Goal: Transaction & Acquisition: Purchase product/service

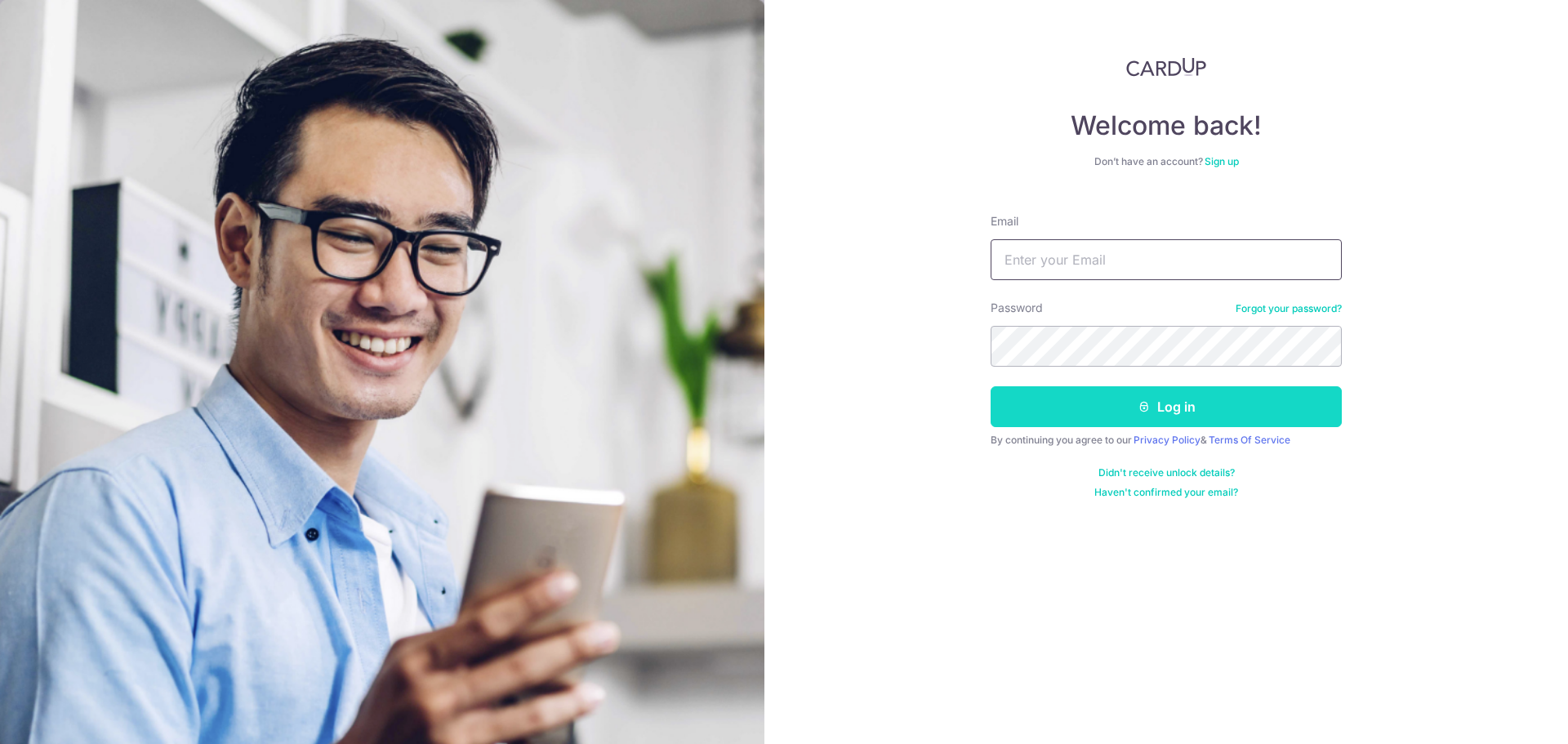
type input "[EMAIL_ADDRESS][DOMAIN_NAME]"
click at [1155, 412] on button "Log in" at bounding box center [1167, 407] width 352 height 41
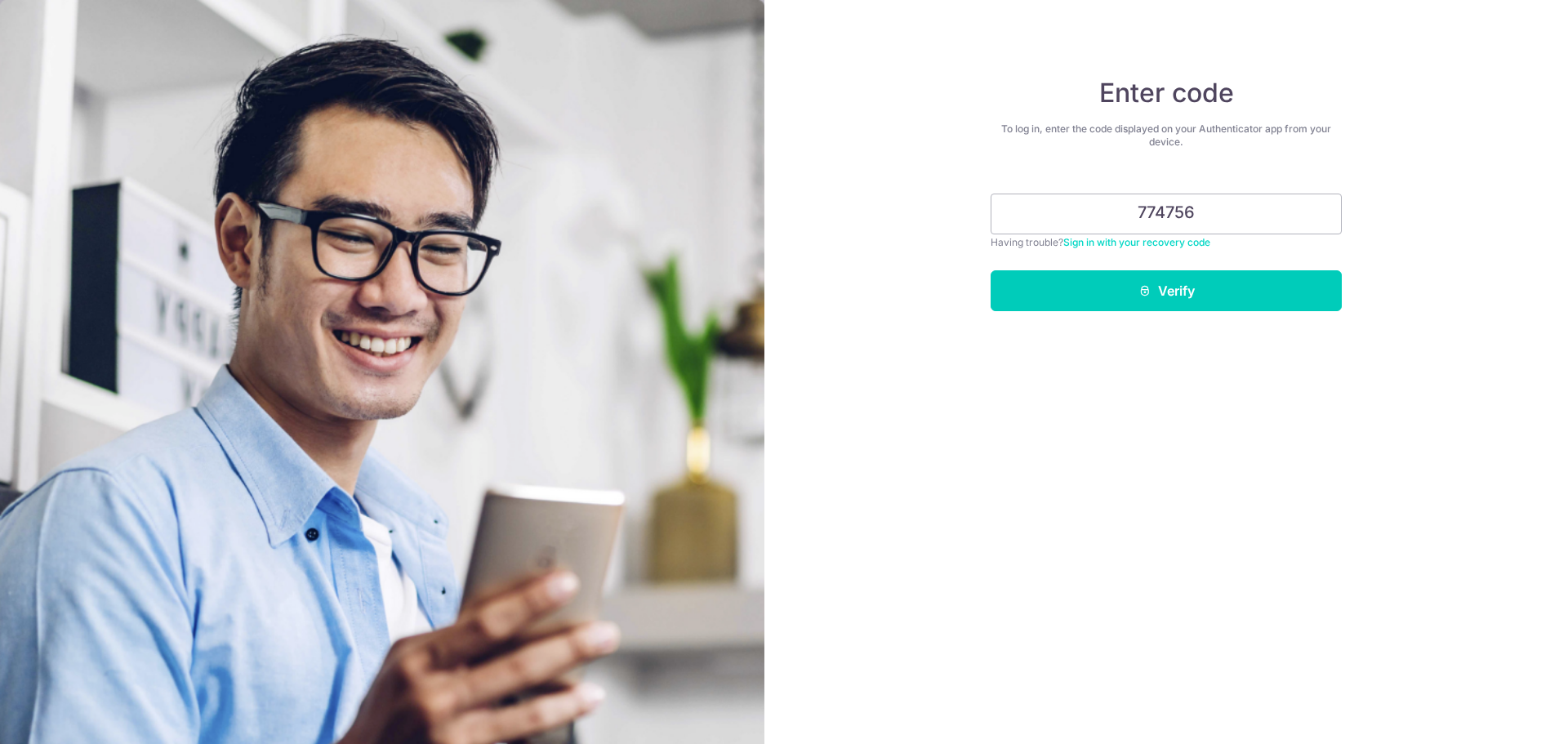
type input "774756"
click at [1216, 285] on button "Verify" at bounding box center [1167, 291] width 352 height 41
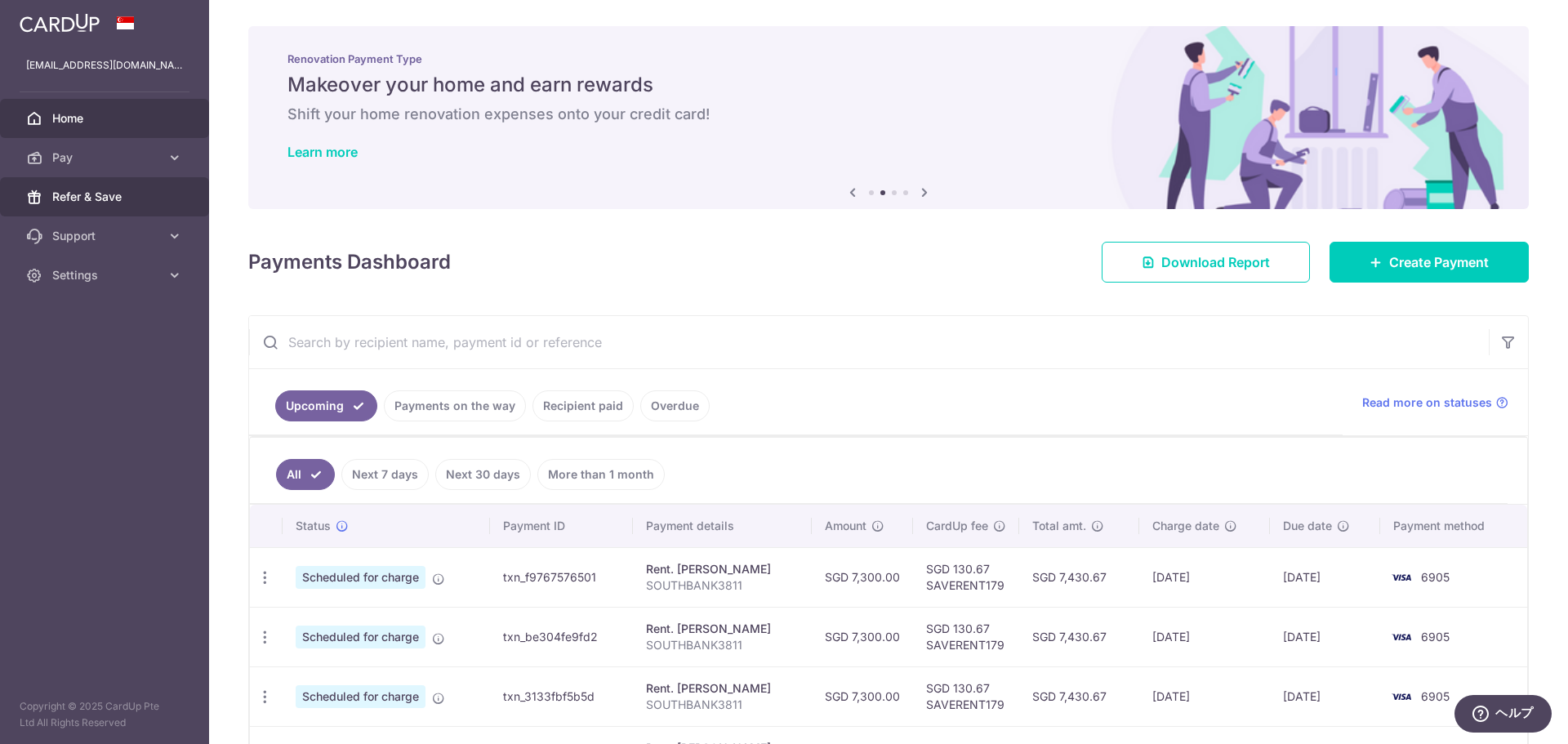
click at [121, 188] on link "Refer & Save" at bounding box center [105, 197] width 209 height 39
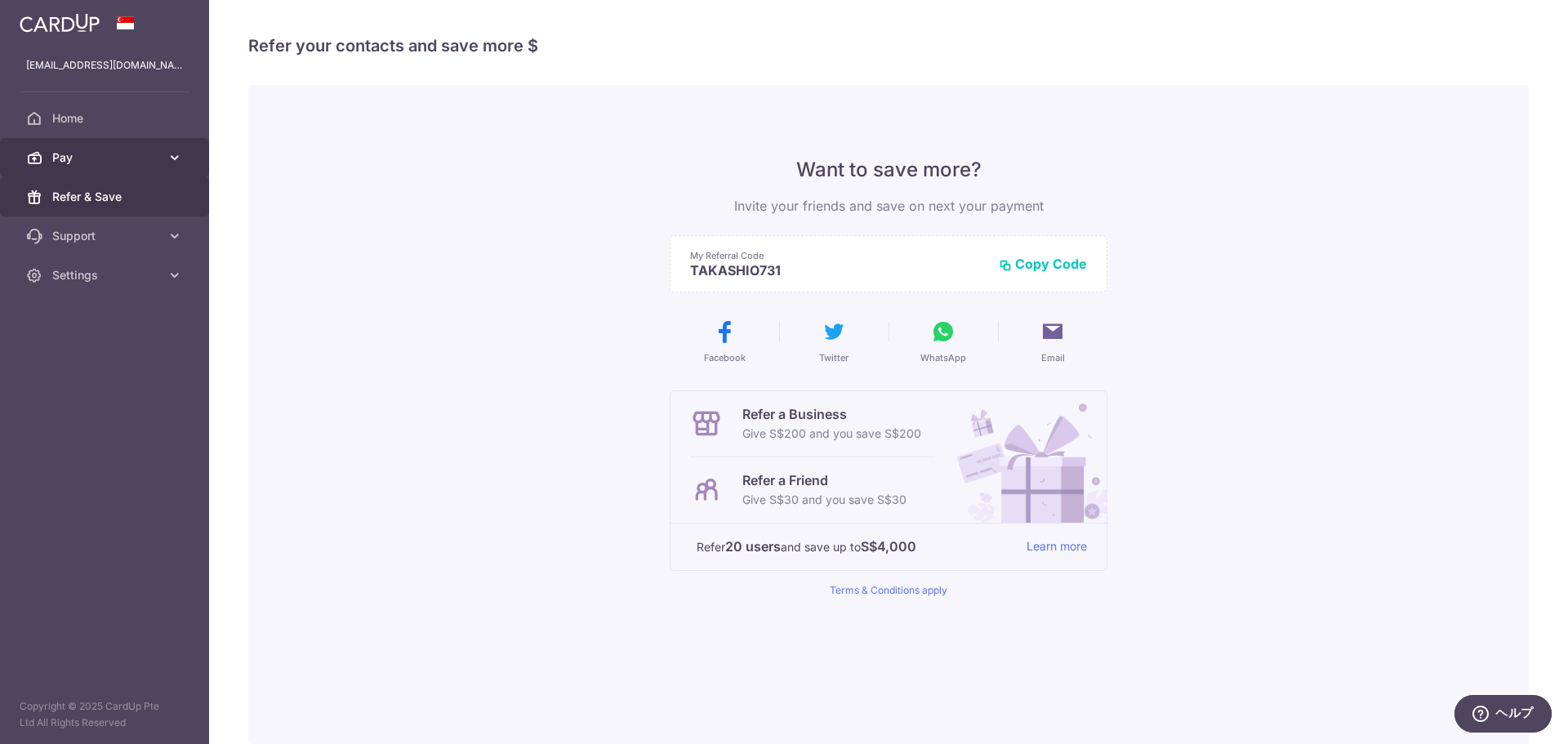
click at [106, 159] on span "Pay" at bounding box center [106, 157] width 108 height 16
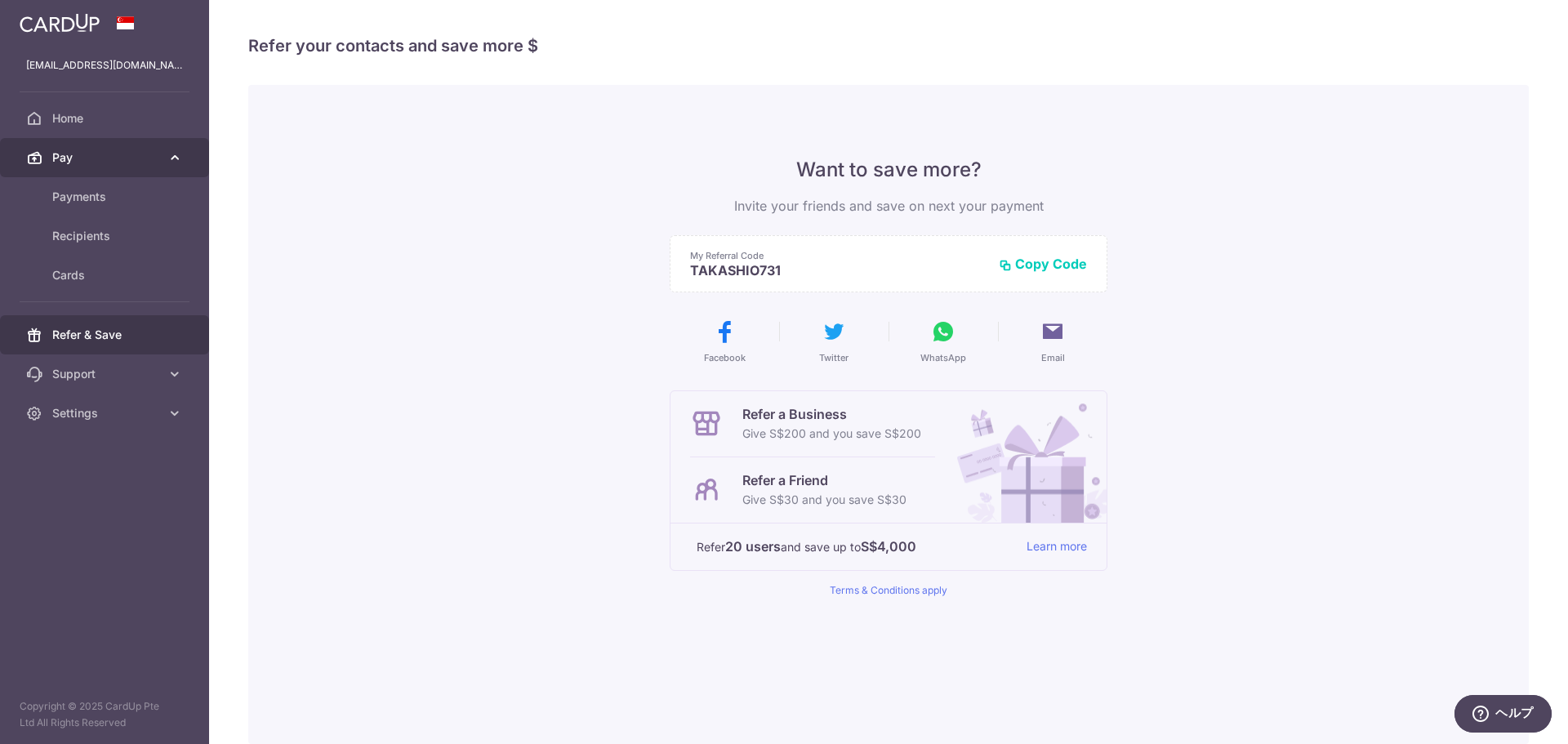
click at [106, 159] on span "Pay" at bounding box center [106, 157] width 108 height 16
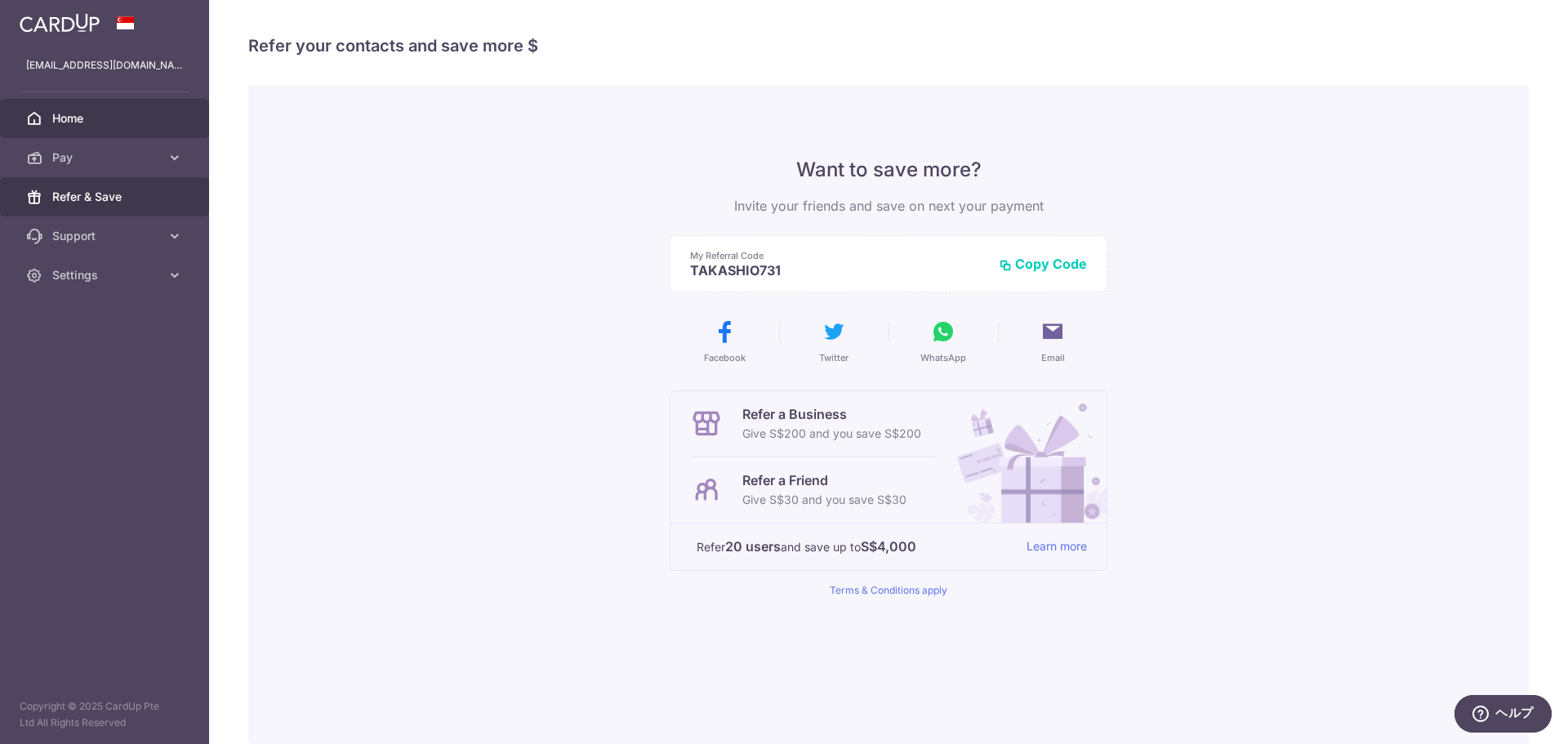
click at [92, 125] on span "Home" at bounding box center [106, 118] width 108 height 16
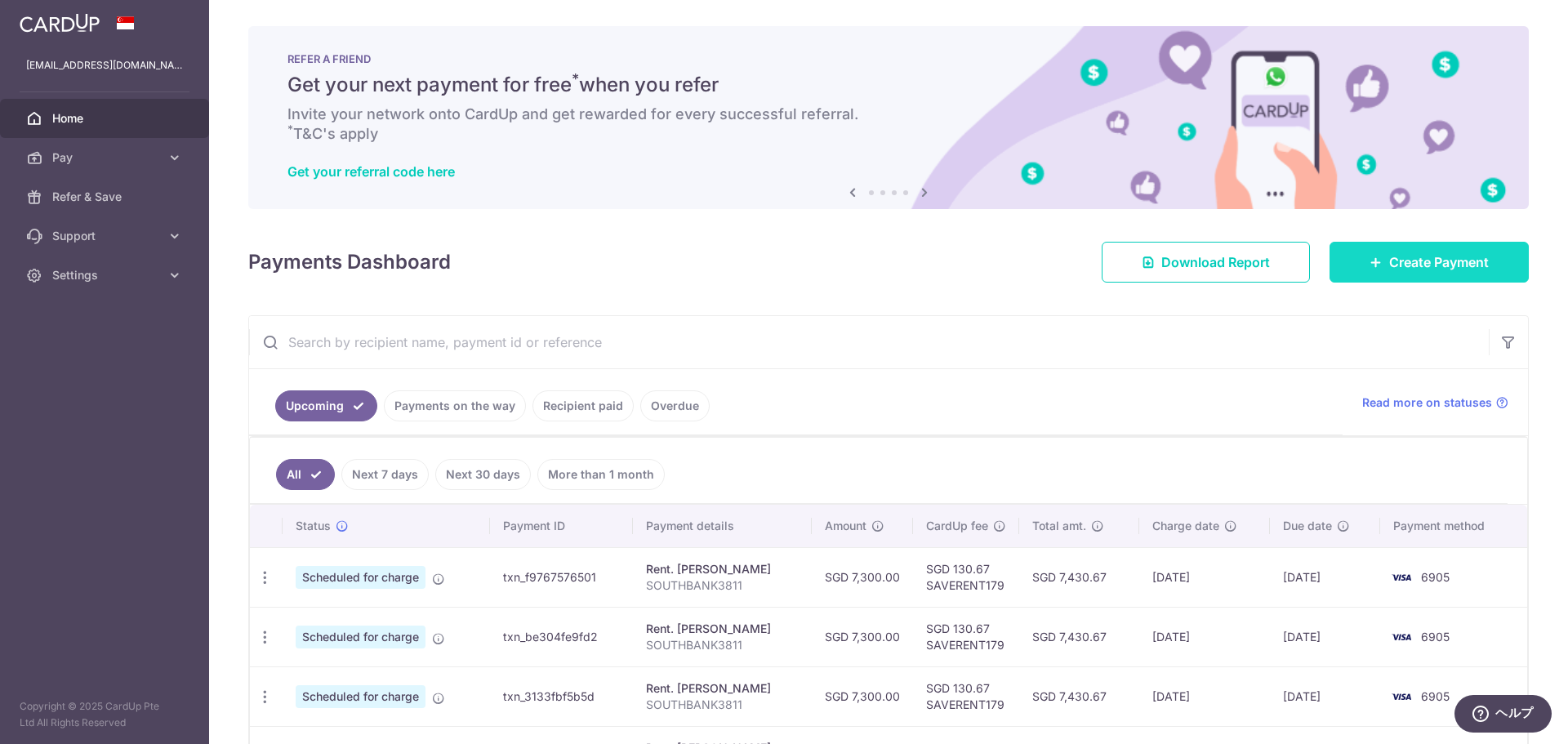
click at [1375, 270] on link "Create Payment" at bounding box center [1429, 263] width 199 height 41
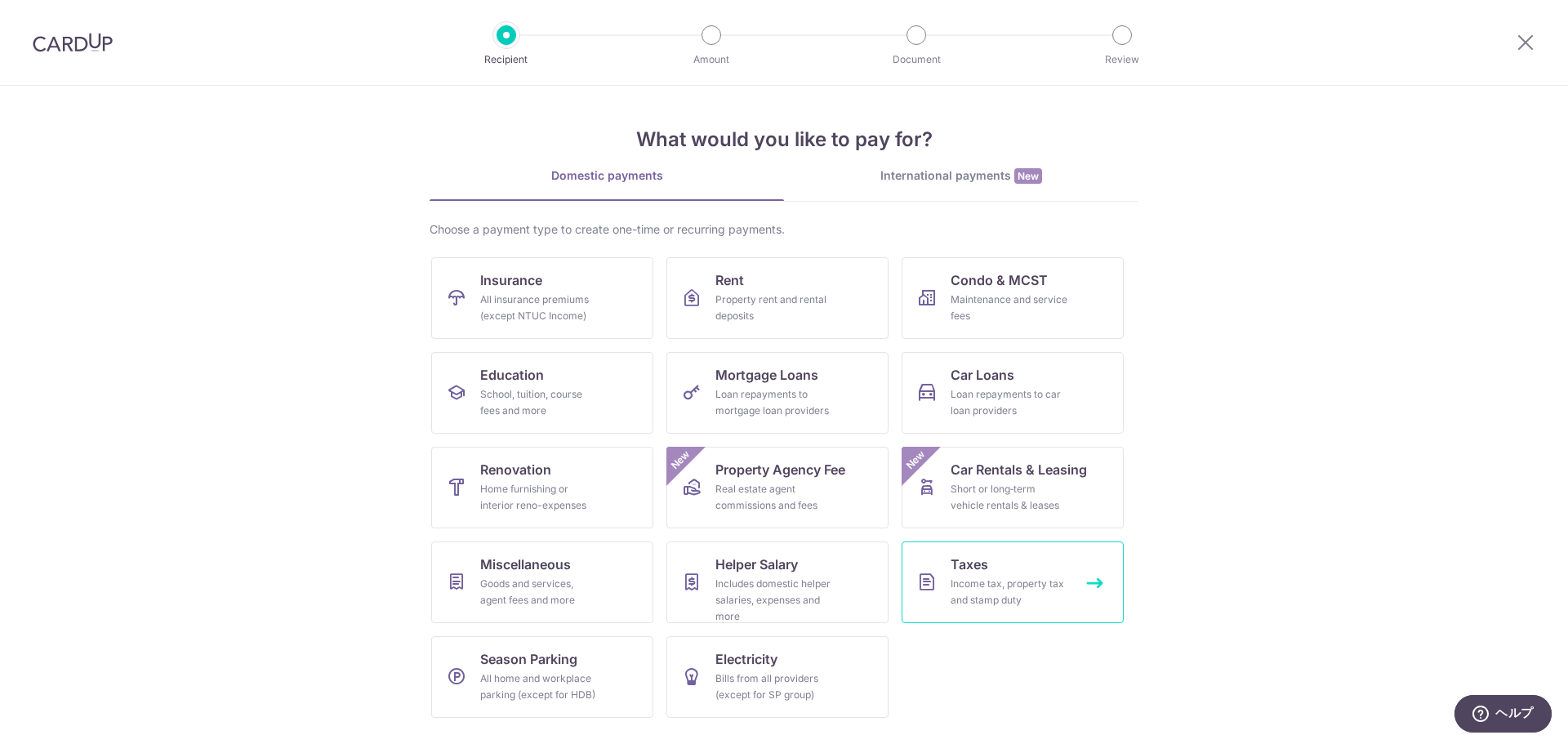
click at [979, 588] on div "Income tax, property tax and stamp duty" at bounding box center [1010, 592] width 118 height 33
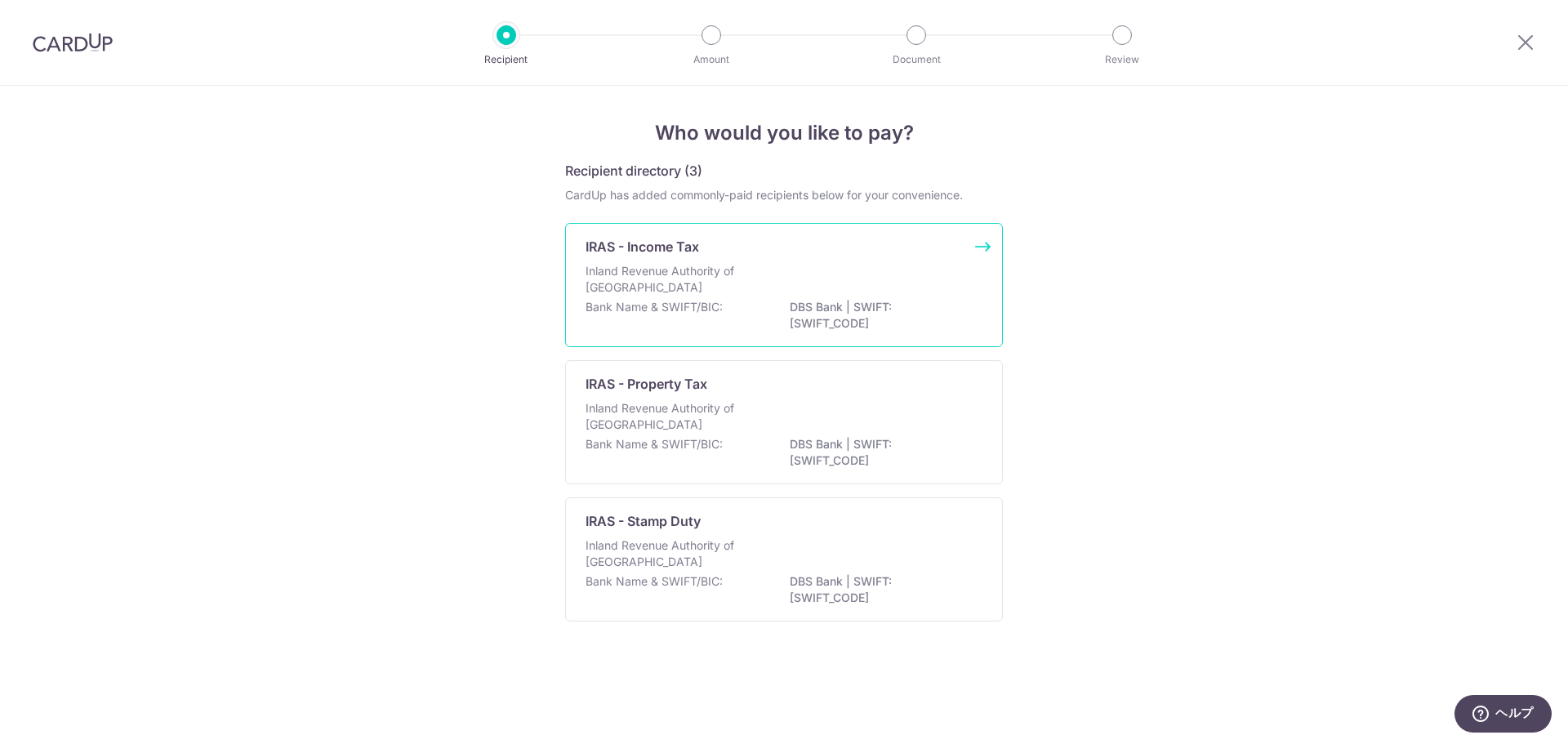
click at [751, 279] on p "Inland Revenue Authority of Singapore" at bounding box center [671, 279] width 173 height 33
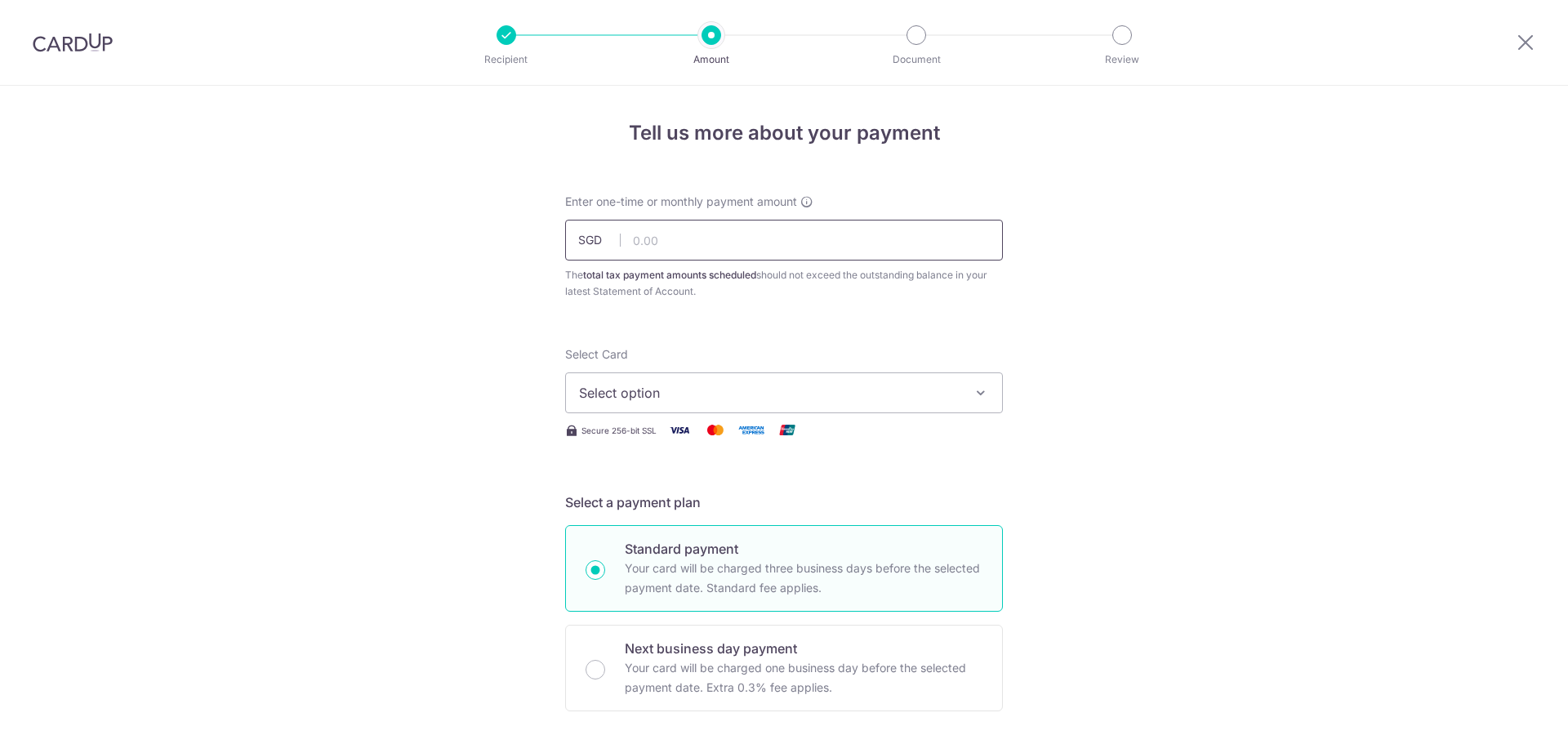
click at [729, 250] on input "text" at bounding box center [784, 240] width 438 height 41
paste input "5,885.88"
type input "5,885.88"
click at [923, 387] on span "Select option" at bounding box center [769, 393] width 381 height 20
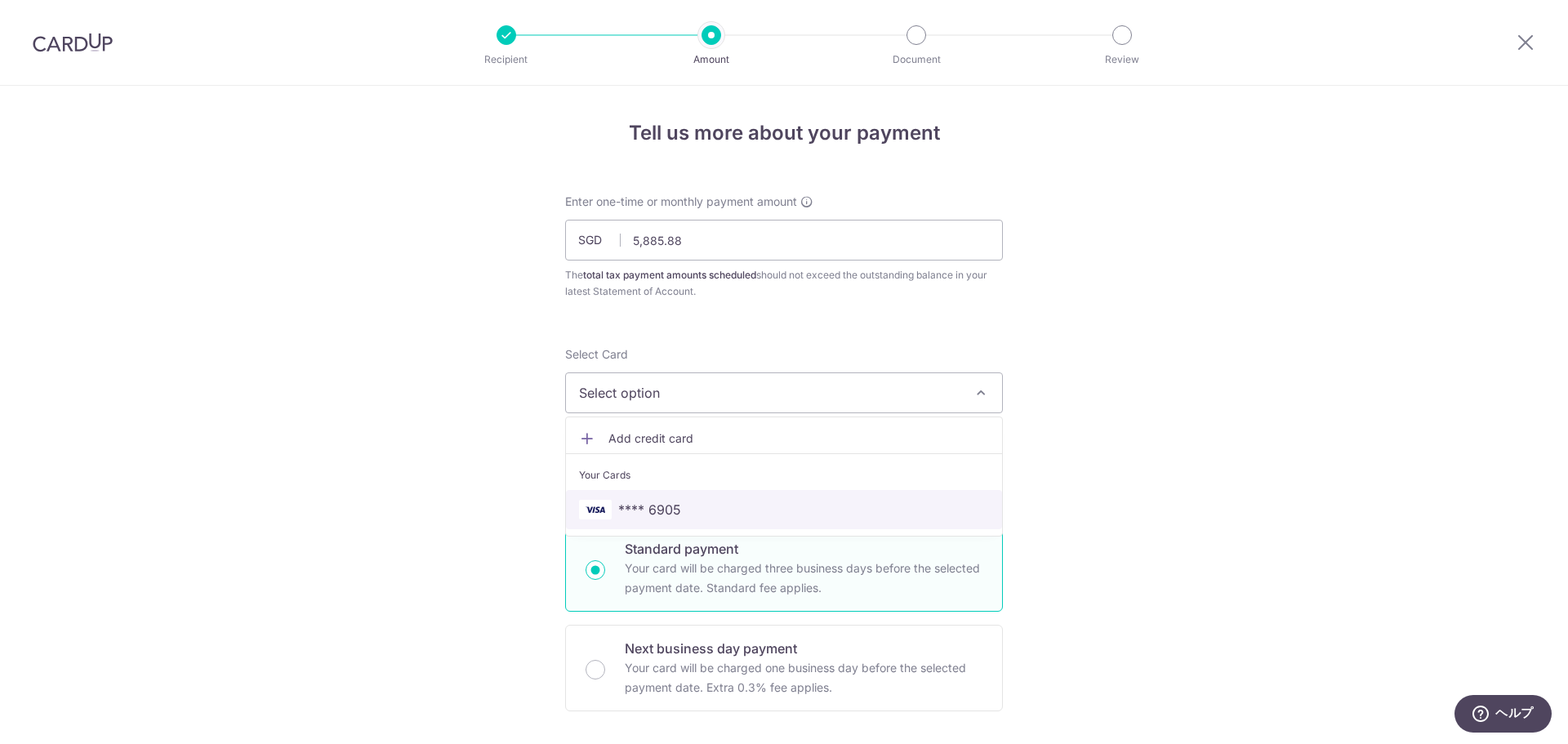
click at [700, 514] on span "**** 6905" at bounding box center [784, 509] width 410 height 20
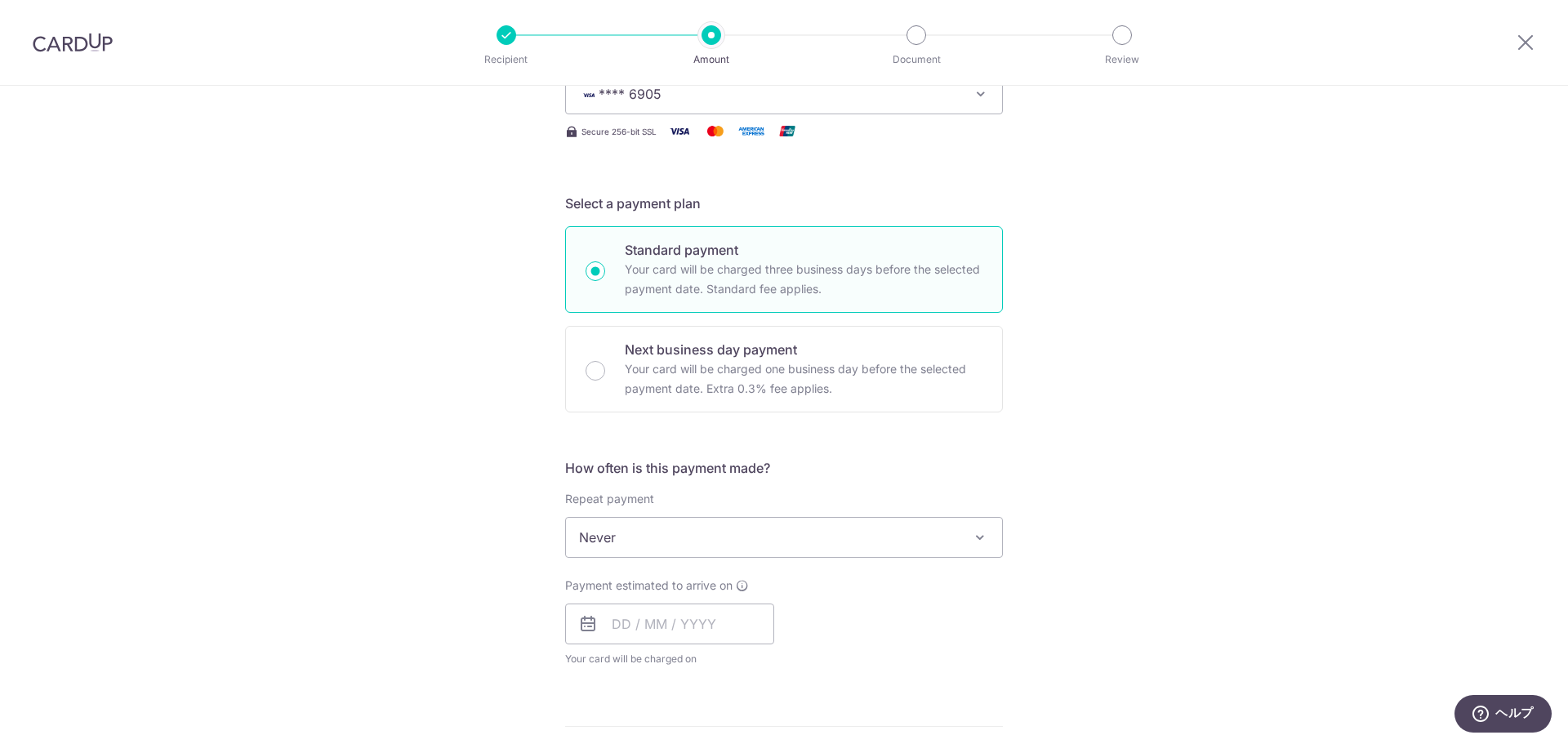
scroll to position [326, 0]
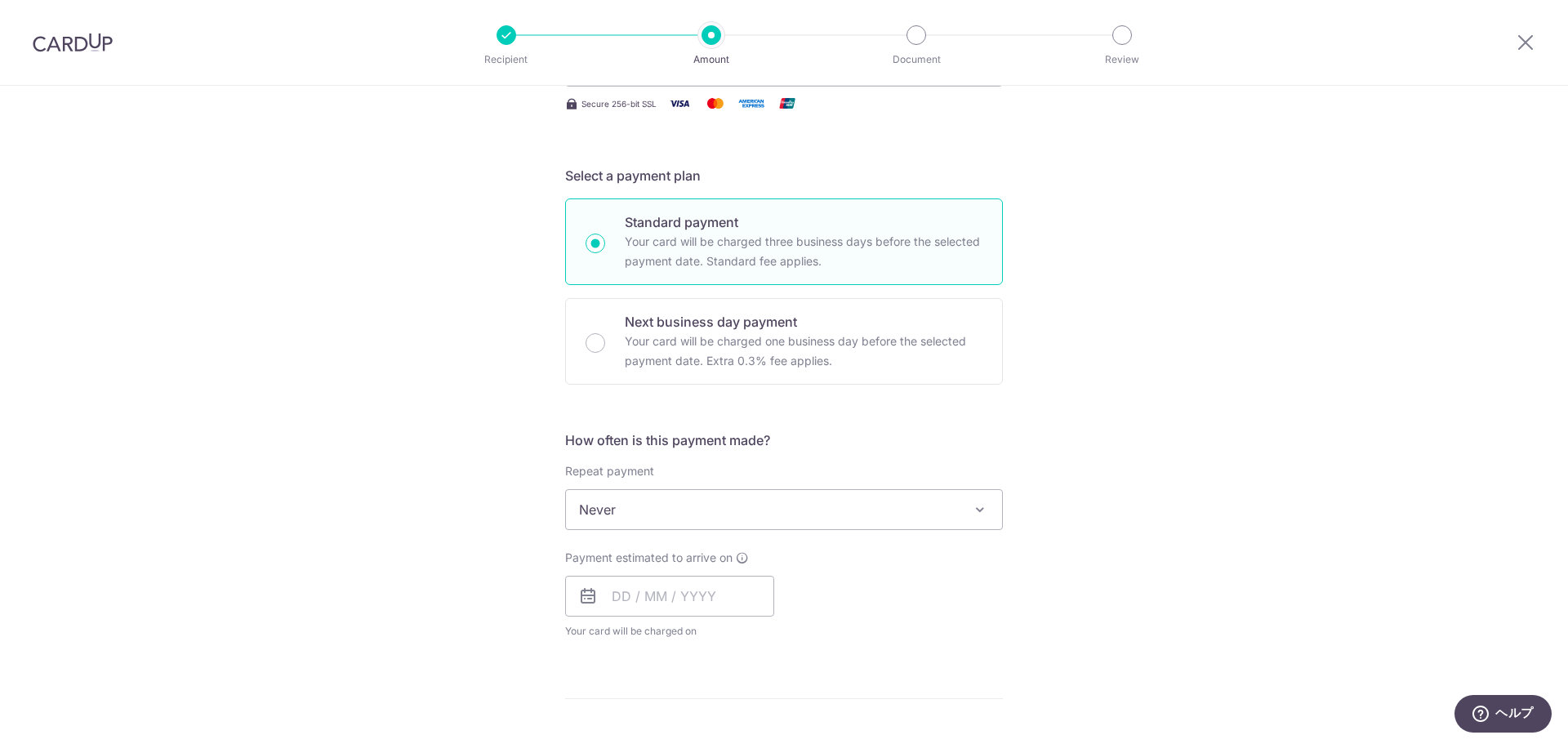
click at [973, 516] on span at bounding box center [980, 509] width 20 height 20
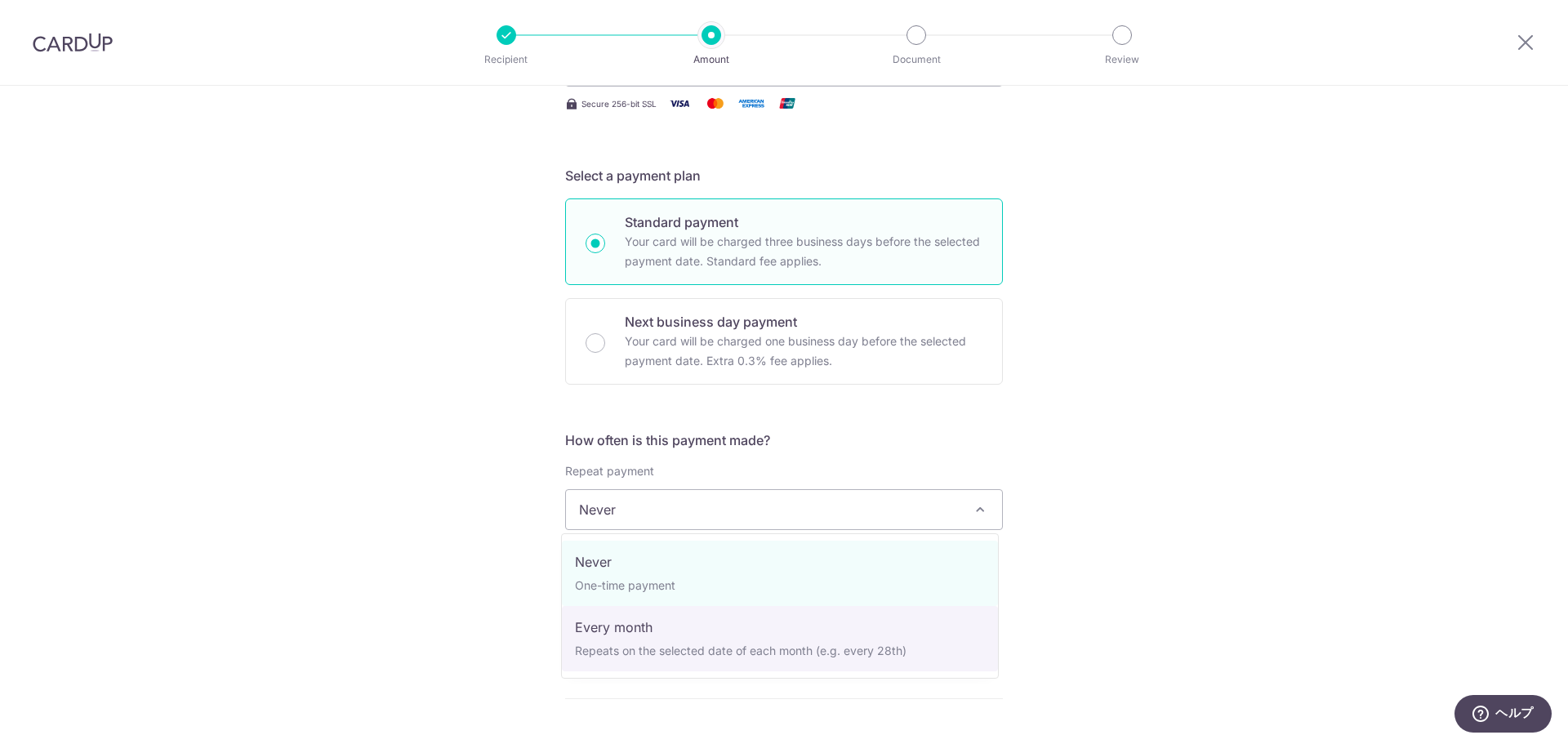
select select "3"
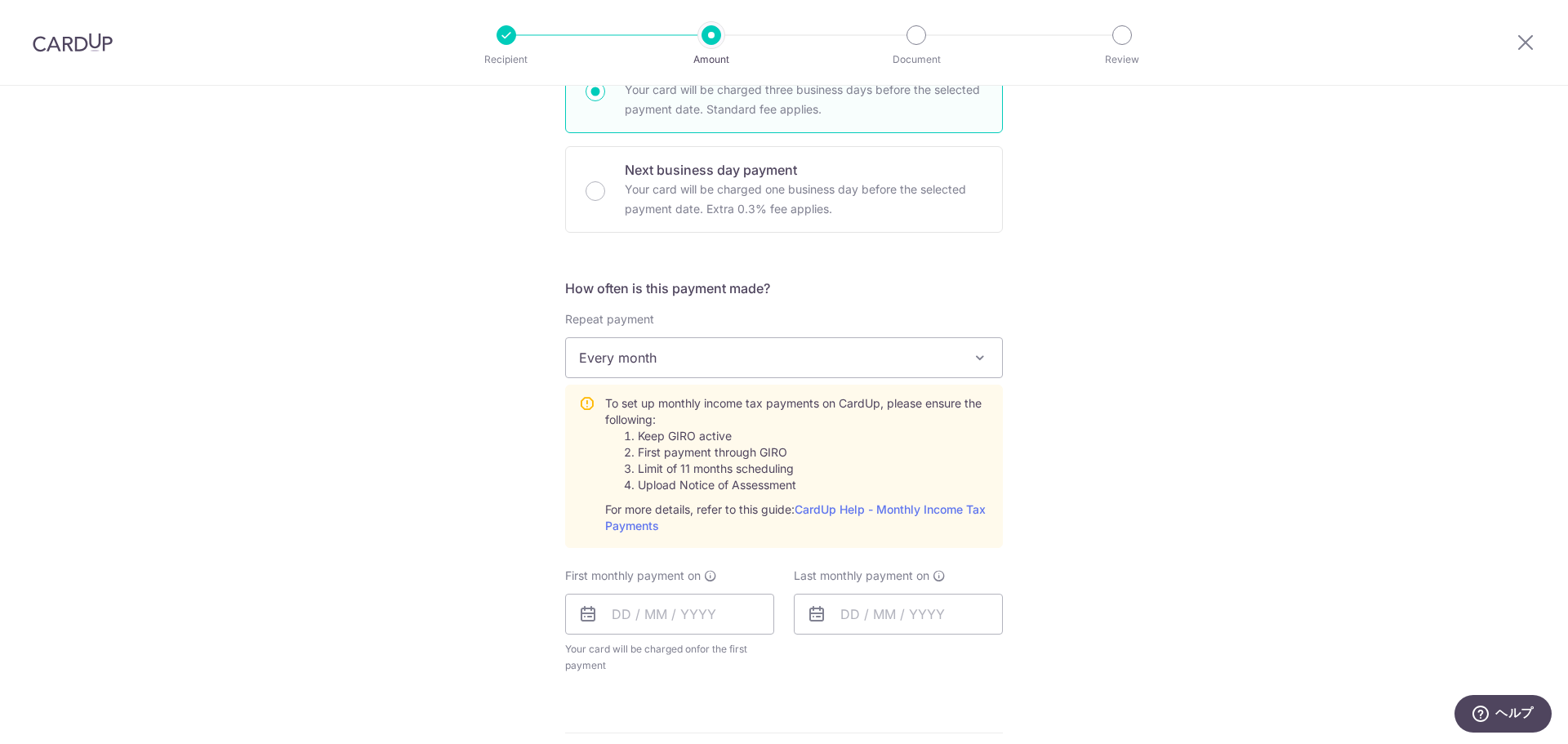
scroll to position [572, 0]
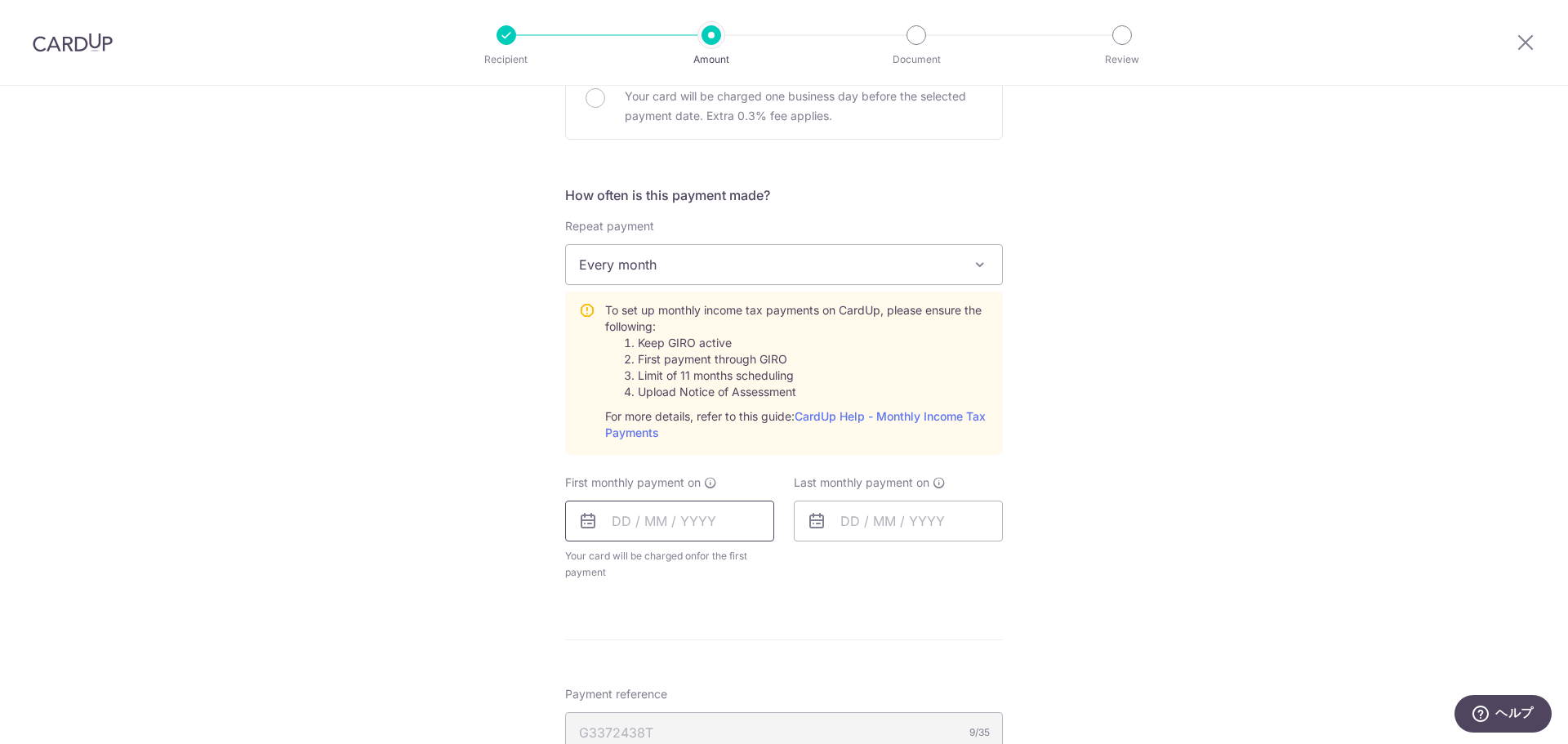
click at [734, 528] on input "text" at bounding box center [670, 522] width 209 height 41
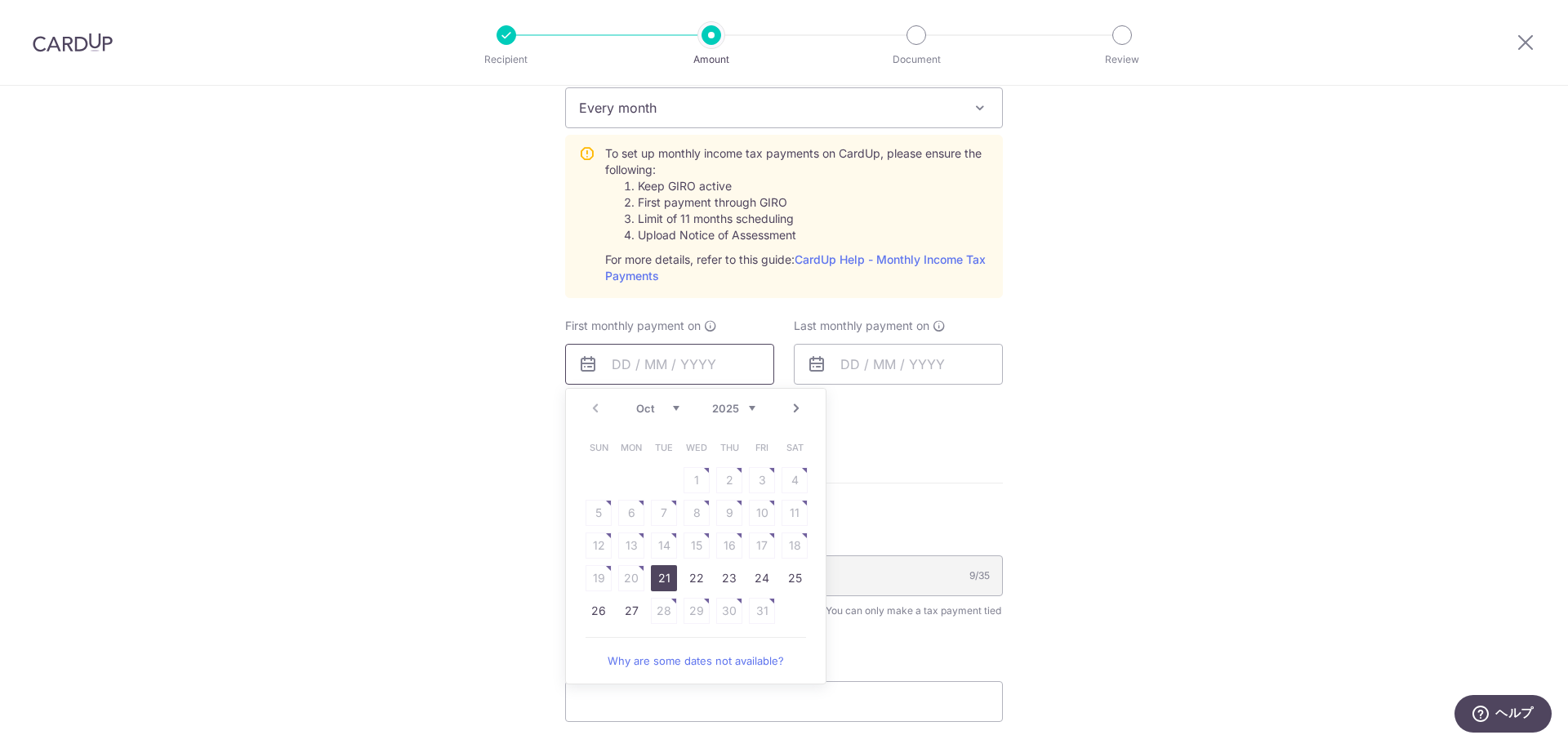
scroll to position [735, 0]
click at [1120, 446] on div "Tell us more about your payment Enter one-time or monthly payment amount SGD 5,…" at bounding box center [784, 202] width 1568 height 1703
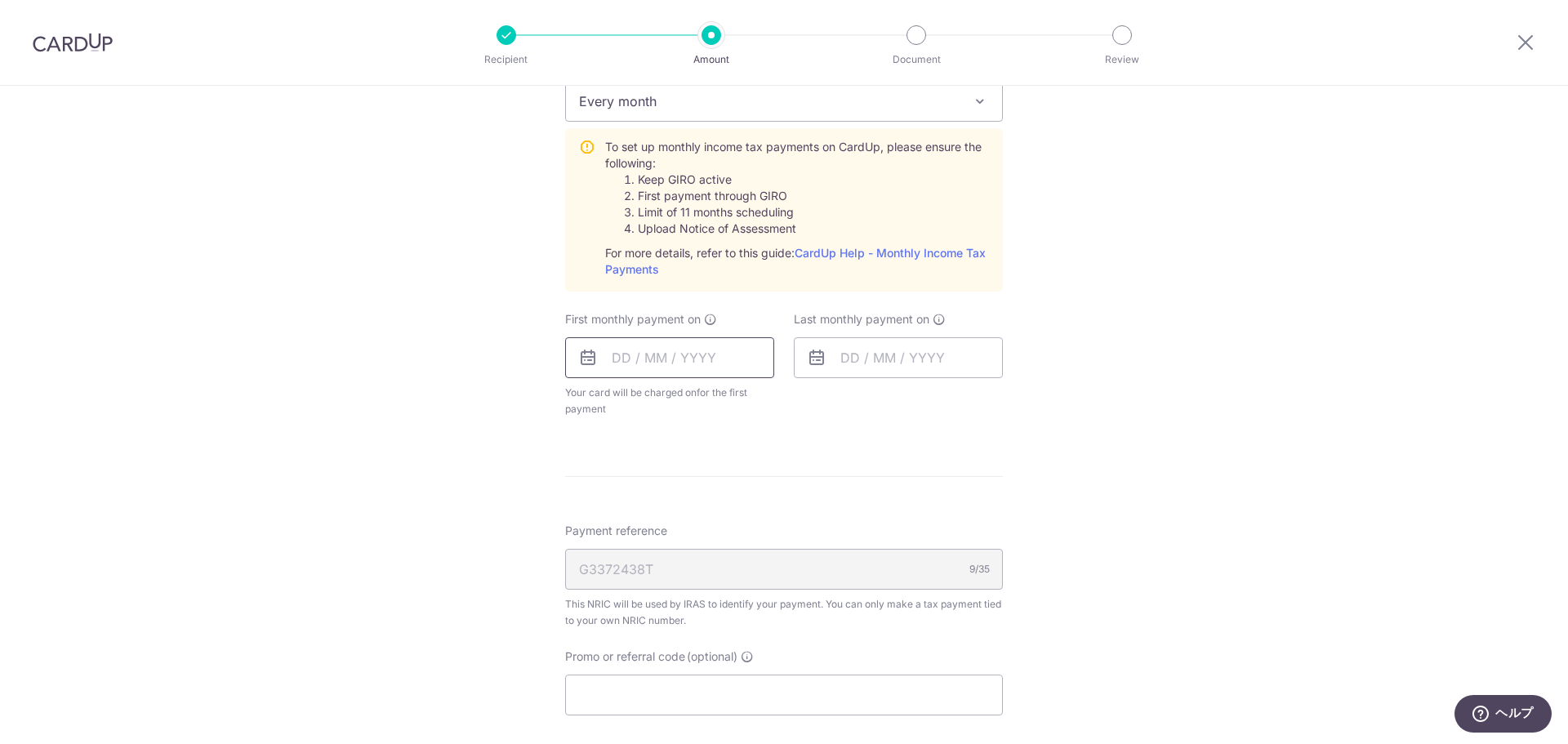
click at [759, 350] on input "text" at bounding box center [670, 358] width 209 height 41
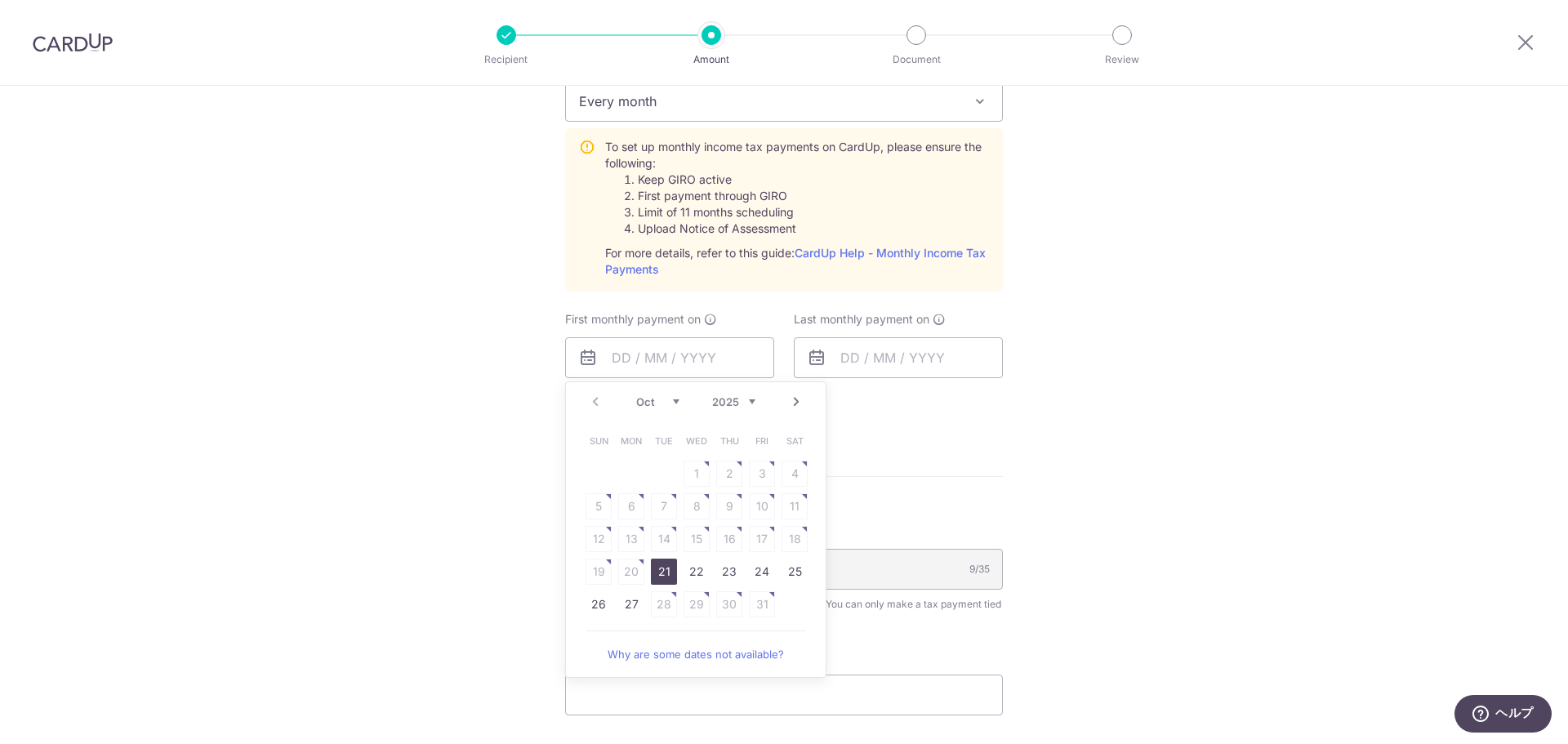
click at [792, 400] on link "Next" at bounding box center [796, 401] width 20 height 20
click at [690, 536] on link "12" at bounding box center [697, 539] width 26 height 26
type input "12/11/2025"
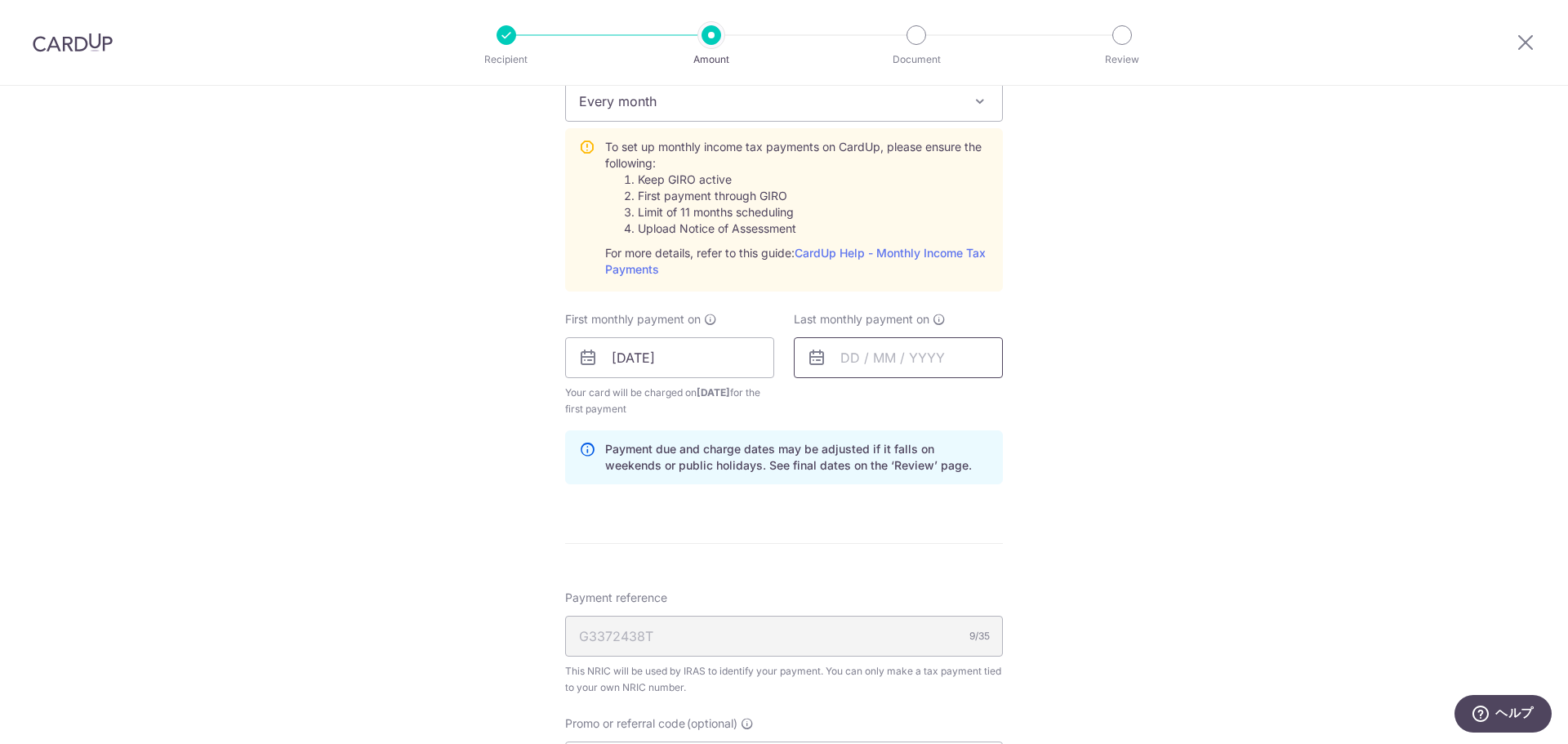
click at [953, 361] on input "text" at bounding box center [899, 358] width 209 height 41
click at [1018, 399] on link "Next" at bounding box center [1025, 401] width 20 height 20
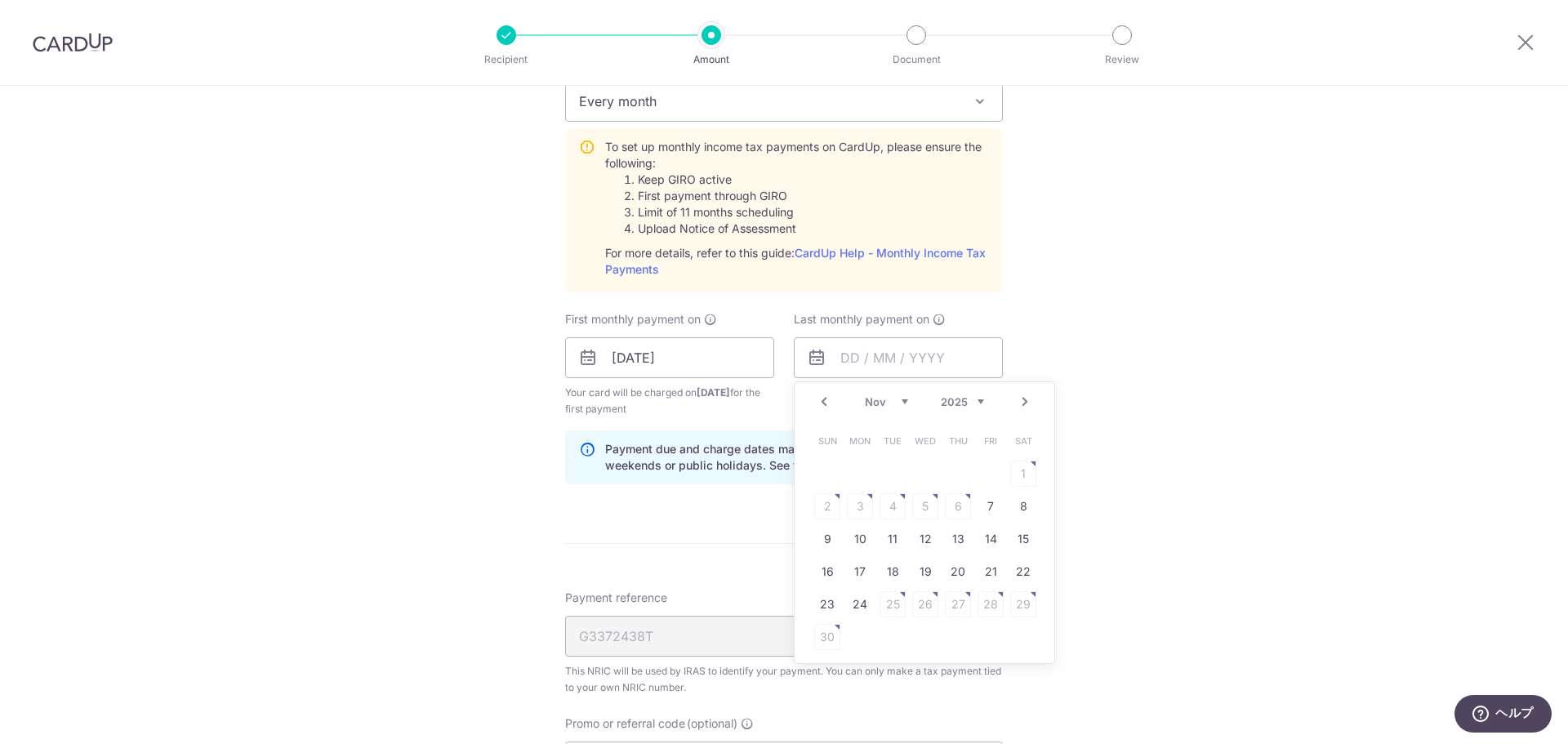
click at [1018, 399] on link "Next" at bounding box center [1025, 401] width 20 height 20
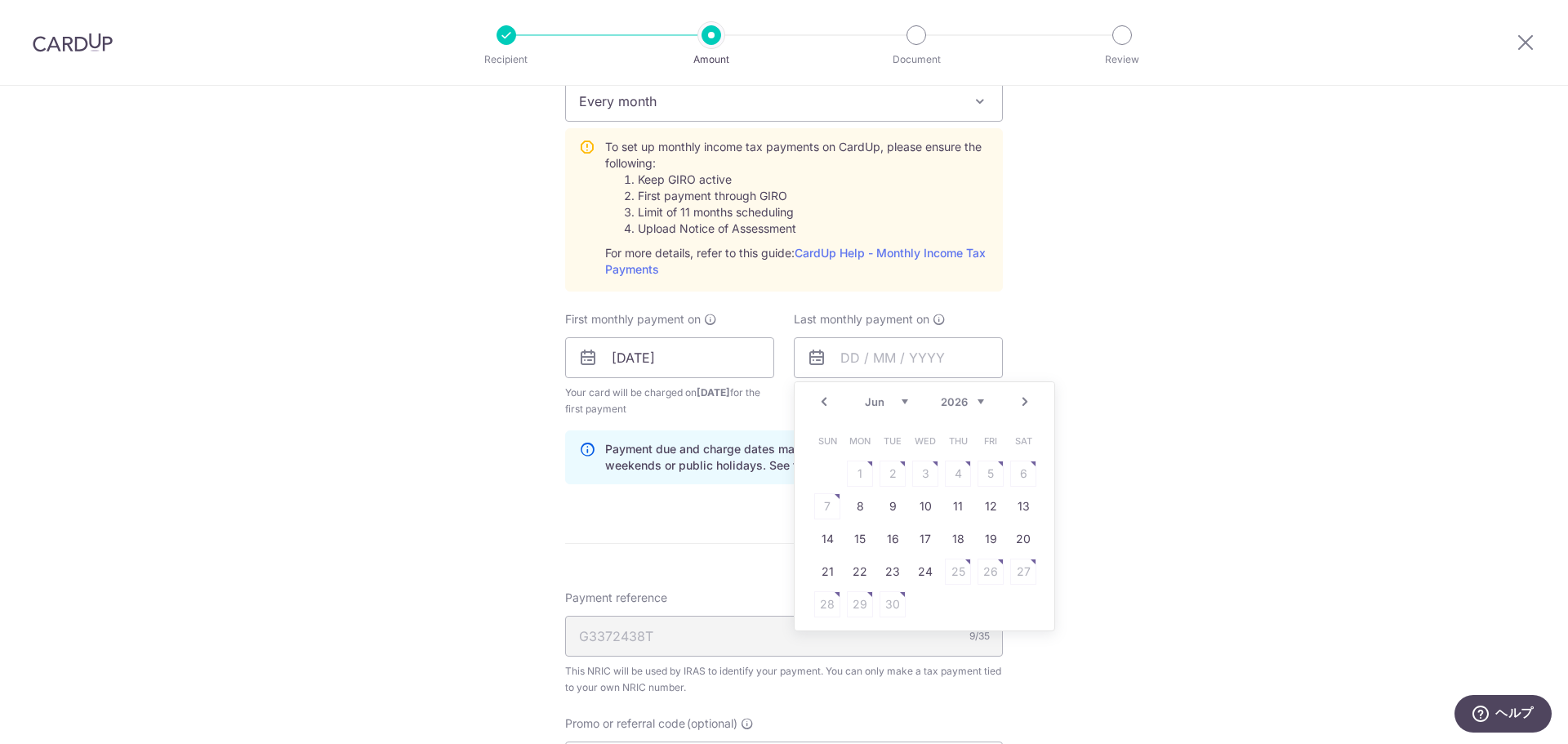
click at [824, 403] on link "Prev" at bounding box center [824, 401] width 20 height 20
click at [1026, 407] on link "Next" at bounding box center [1025, 401] width 20 height 20
click at [822, 404] on link "Prev" at bounding box center [824, 401] width 20 height 20
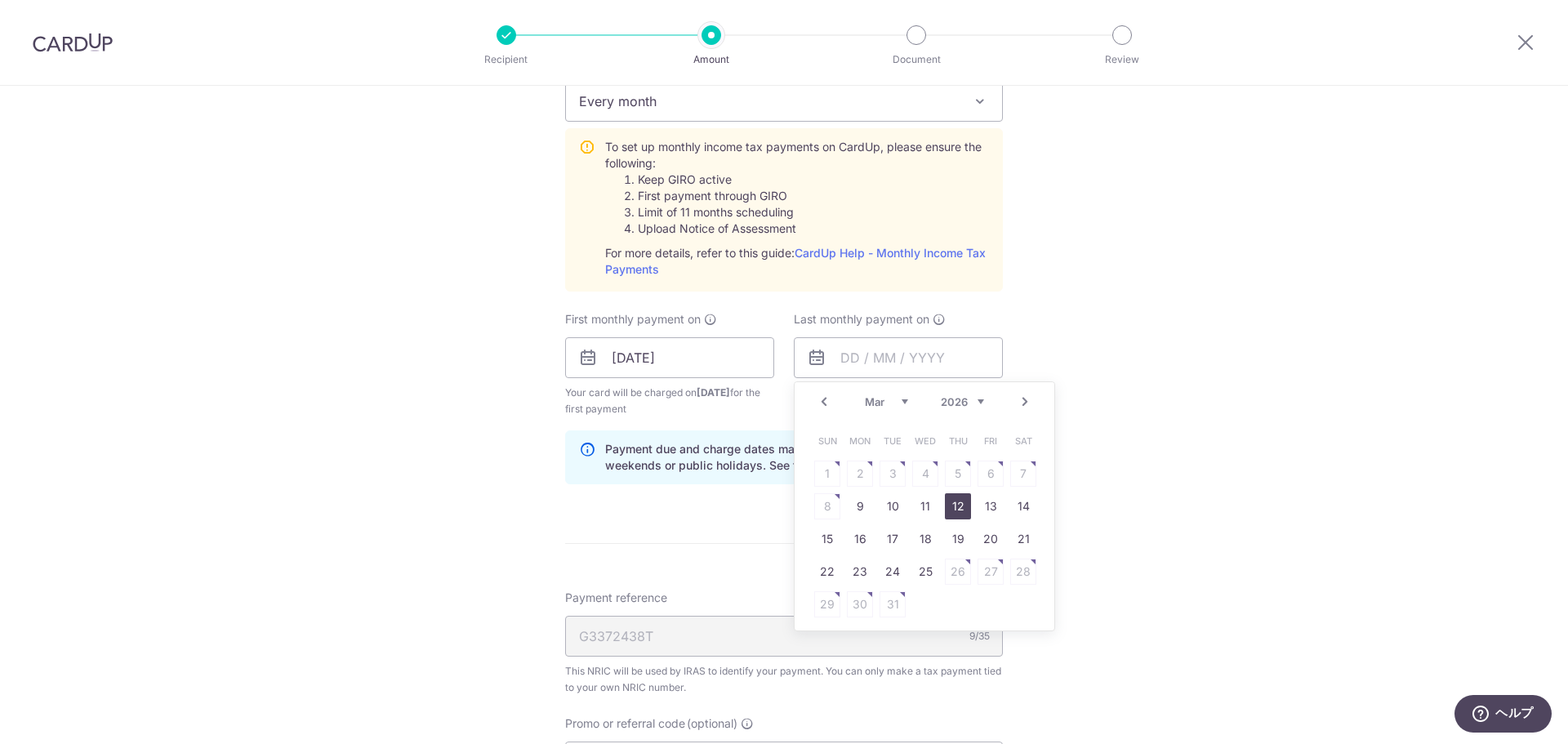
click at [948, 503] on link "12" at bounding box center [958, 507] width 26 height 26
type input "12/03/2026"
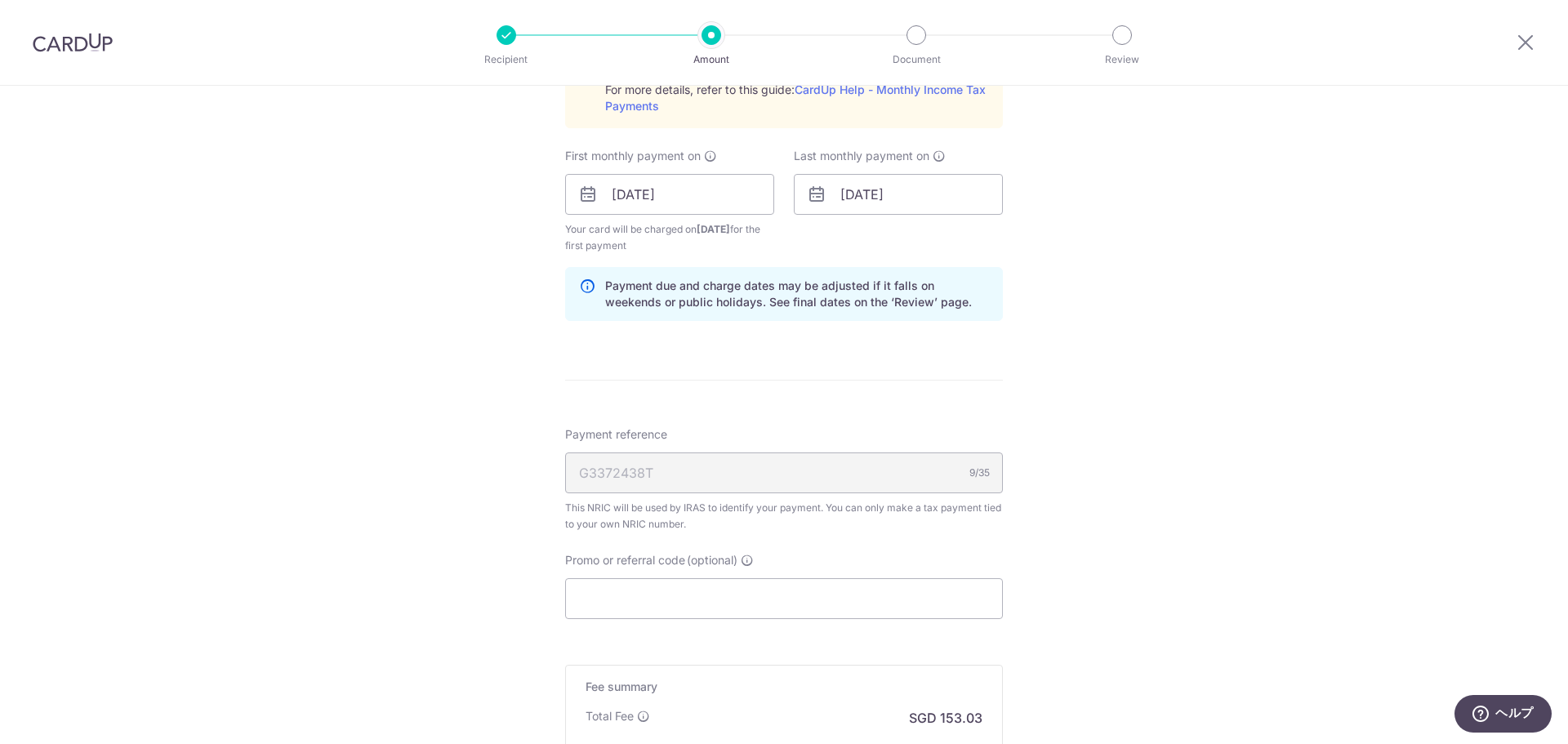
scroll to position [980, 0]
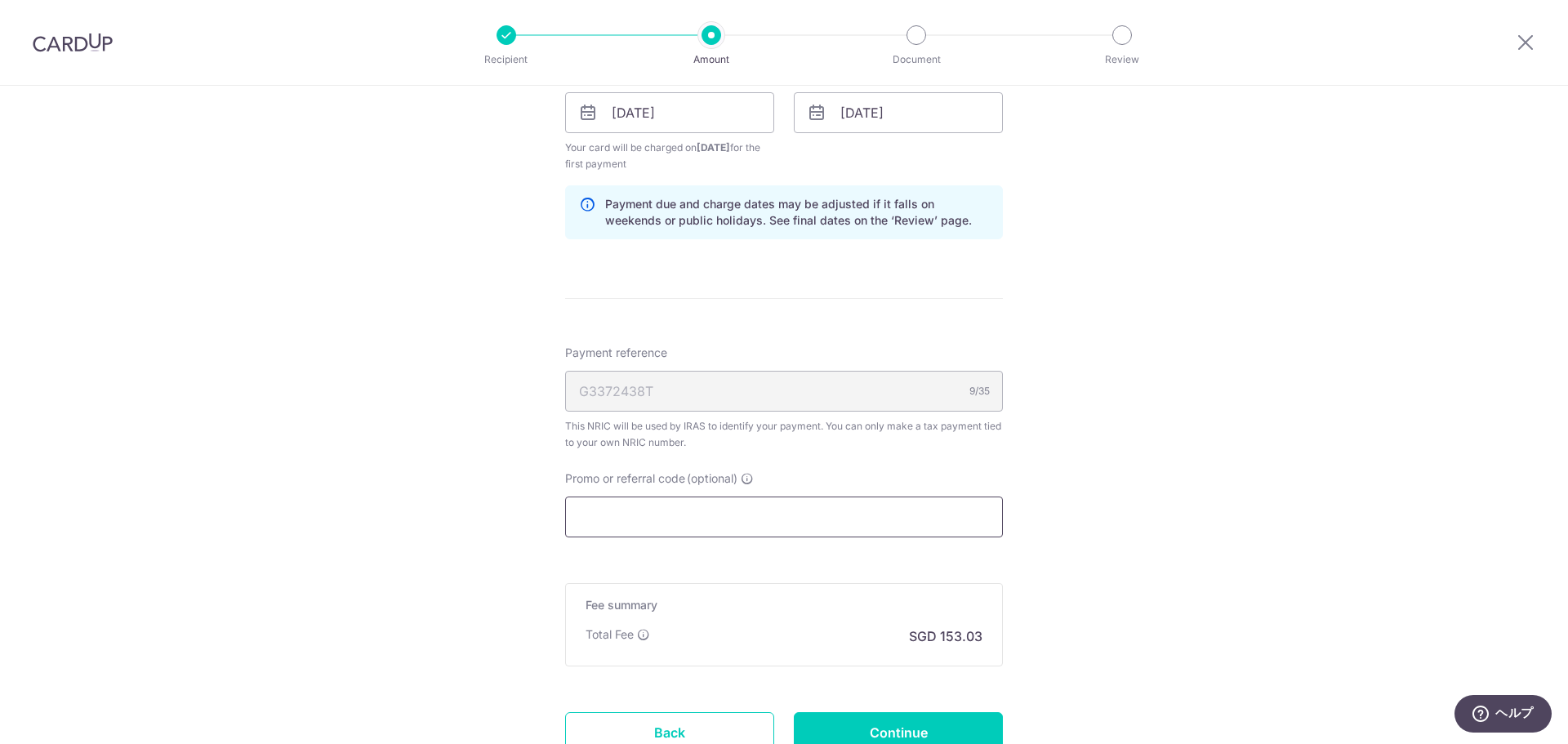
click at [928, 505] on input "Promo or referral code (optional)" at bounding box center [784, 517] width 438 height 41
paste input "VTAX25R¹"
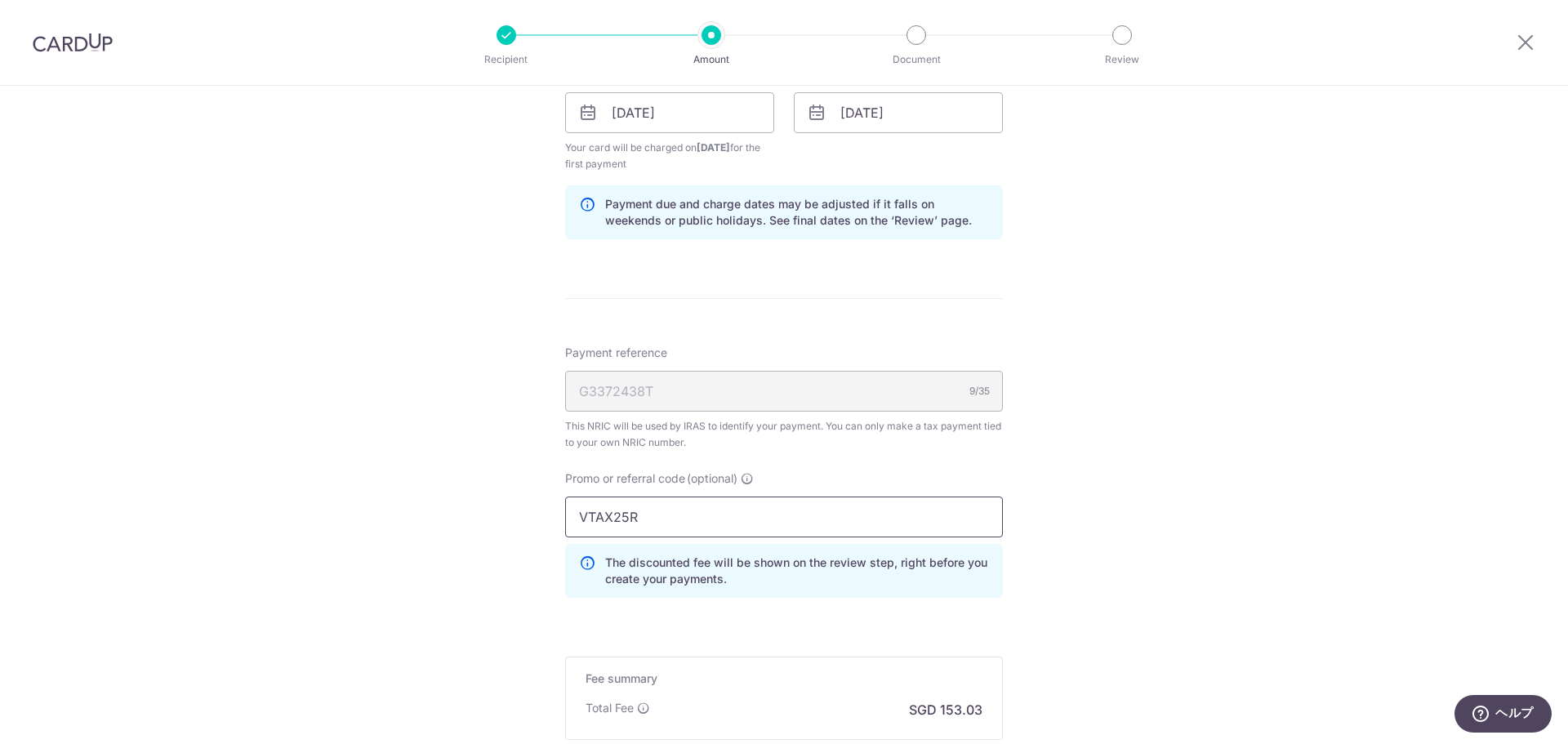
type input "VTAX25R"
click at [1063, 479] on div "Tell us more about your payment Enter one-time or monthly payment amount SGD 5,…" at bounding box center [784, 27] width 1568 height 1843
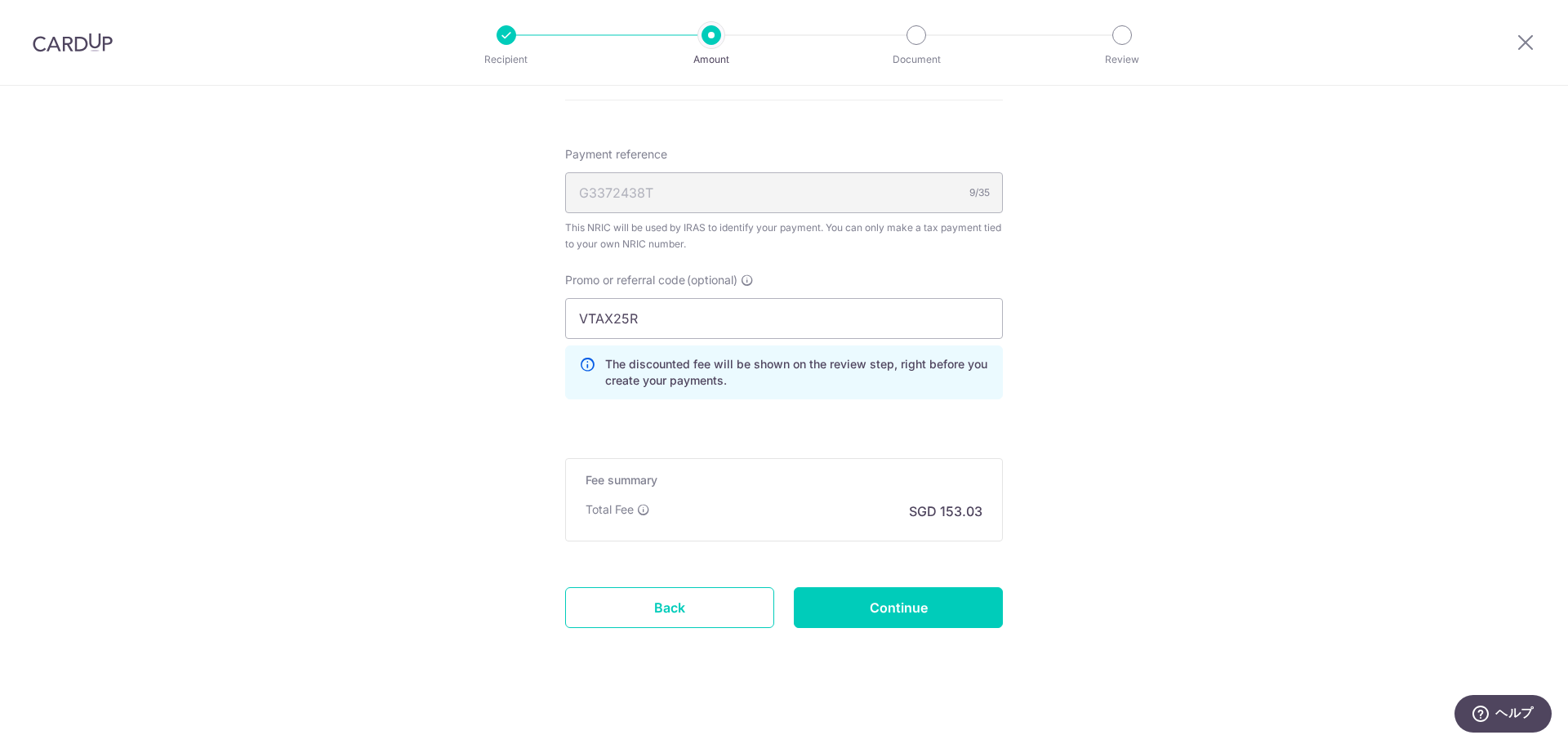
scroll to position [1185, 0]
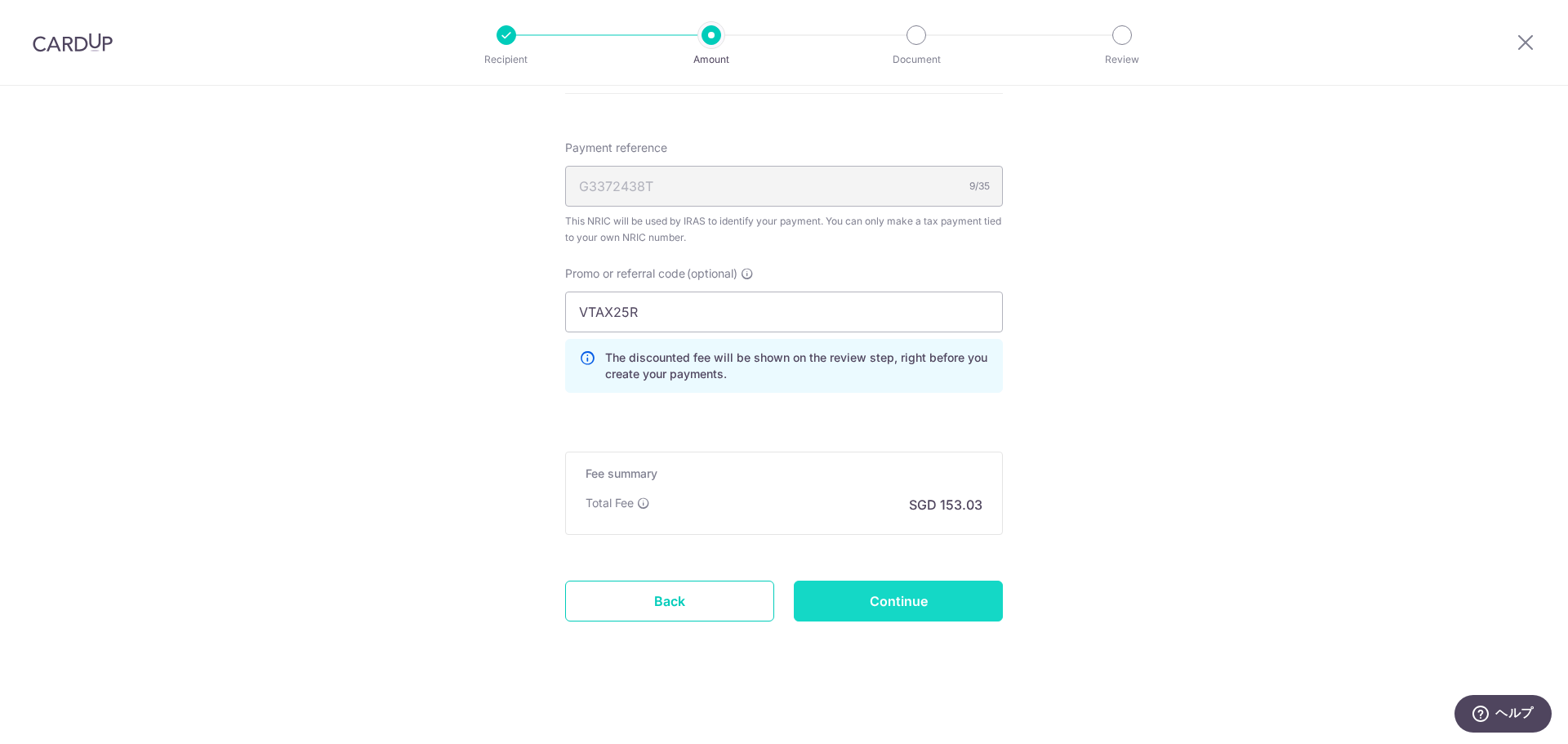
click at [931, 602] on input "Continue" at bounding box center [899, 601] width 209 height 41
